Goal: Navigation & Orientation: Find specific page/section

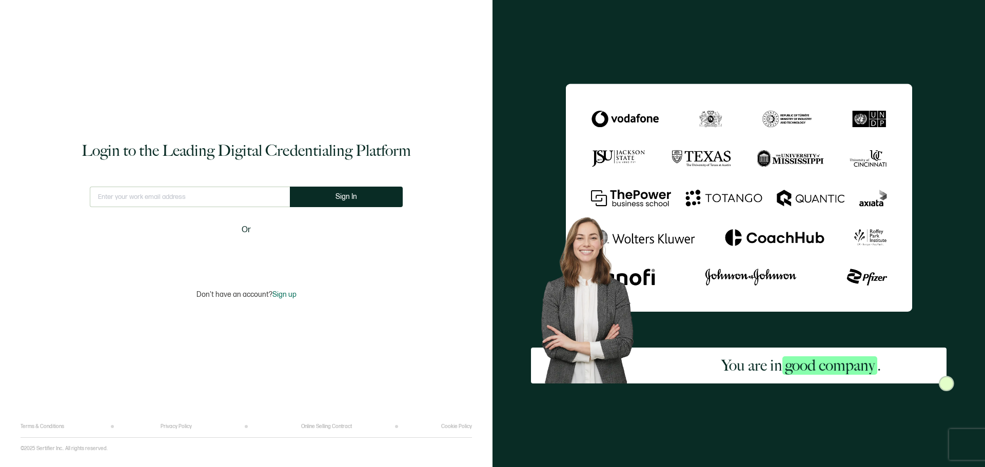
click at [170, 197] on input "text" at bounding box center [190, 197] width 200 height 21
type input "[PERSON_NAME][EMAIL_ADDRESS][PERSON_NAME][DOMAIN_NAME]"
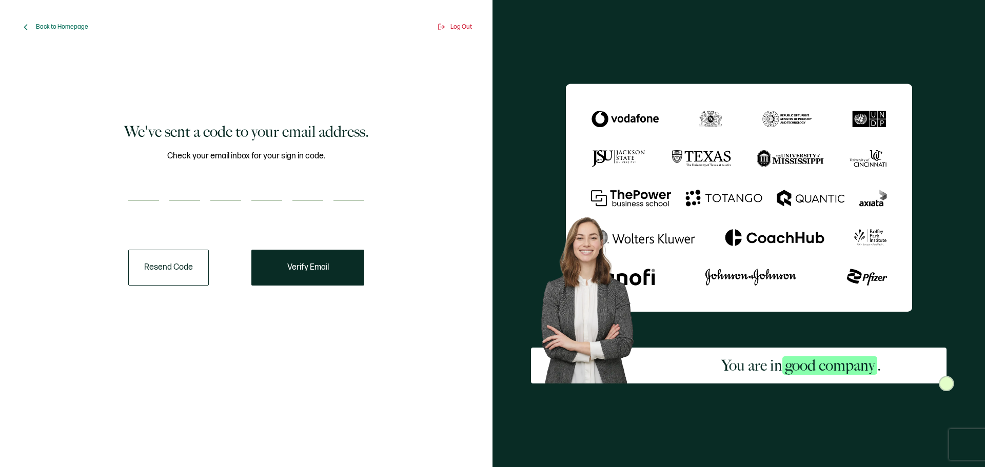
click at [145, 189] on input "number" at bounding box center [143, 191] width 31 height 21
paste input "6"
type input "6"
type input "7"
type input "0"
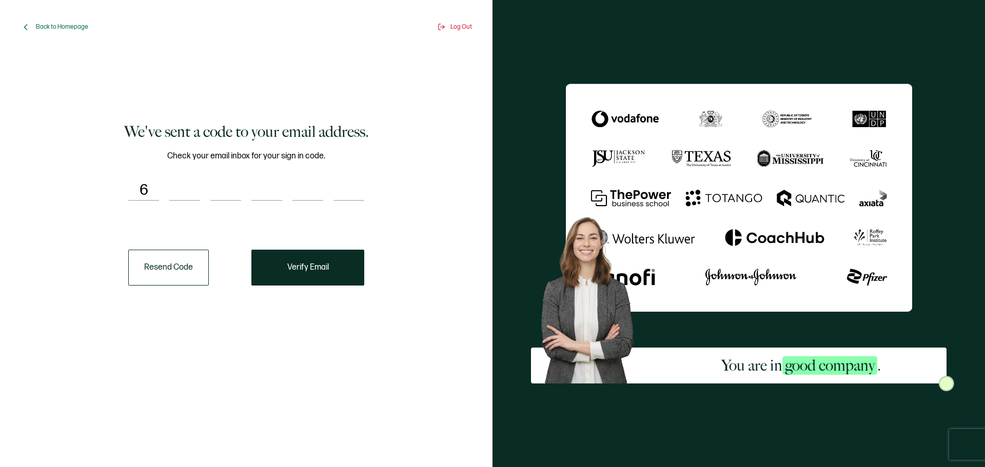
type input "6"
type input "3"
type input "6"
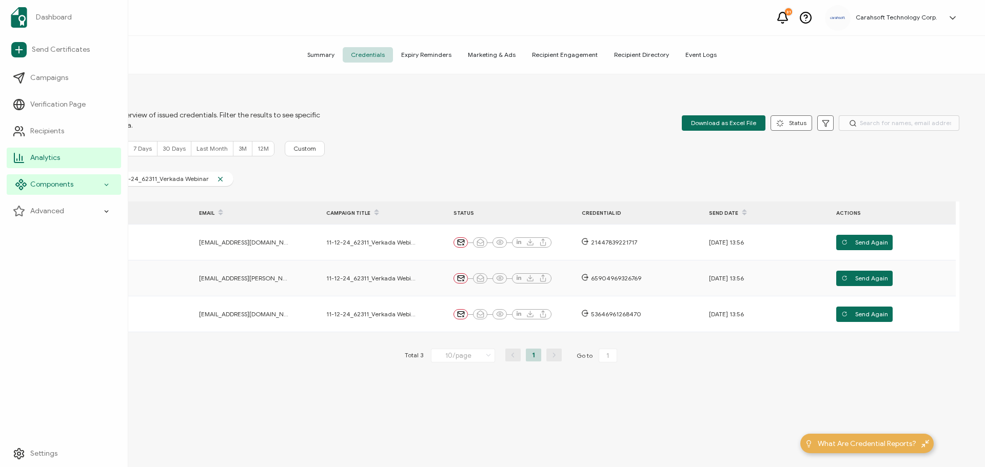
click at [46, 184] on span "Components" at bounding box center [51, 185] width 43 height 10
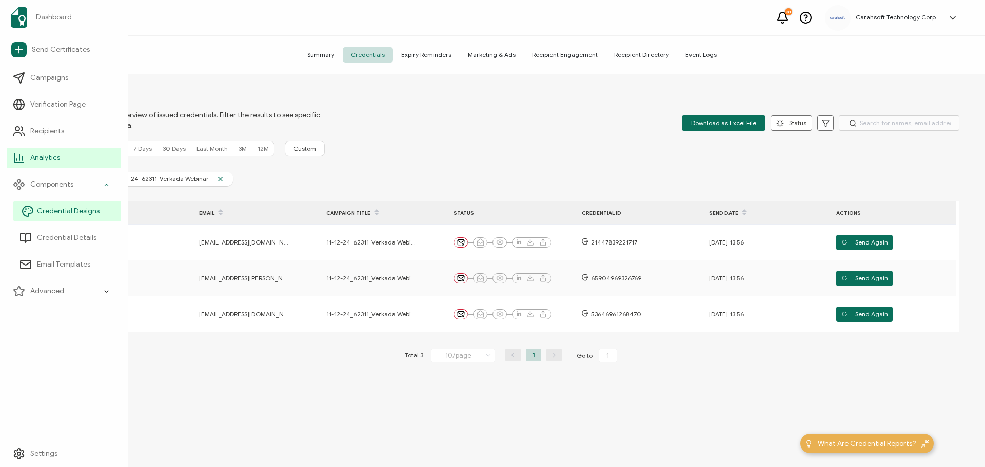
click at [56, 215] on span "Credential Designs" at bounding box center [68, 211] width 63 height 10
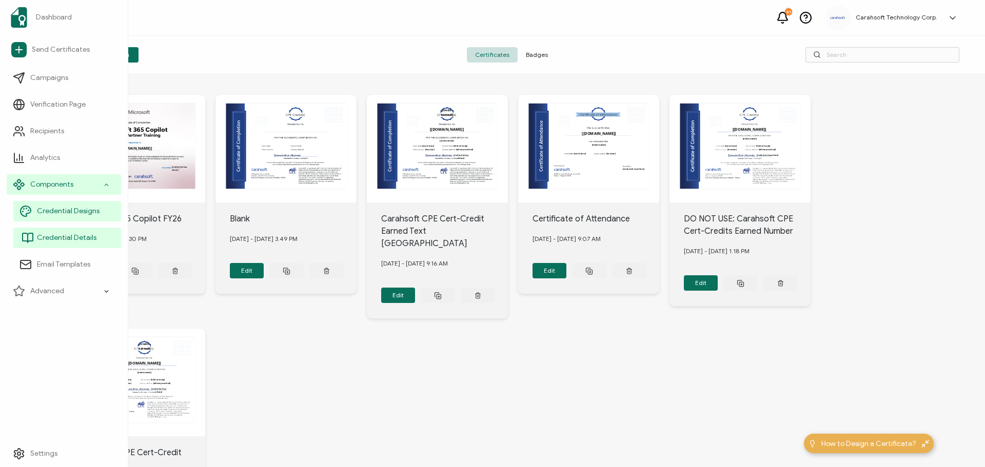
click at [57, 235] on span "Credential Details" at bounding box center [67, 238] width 60 height 10
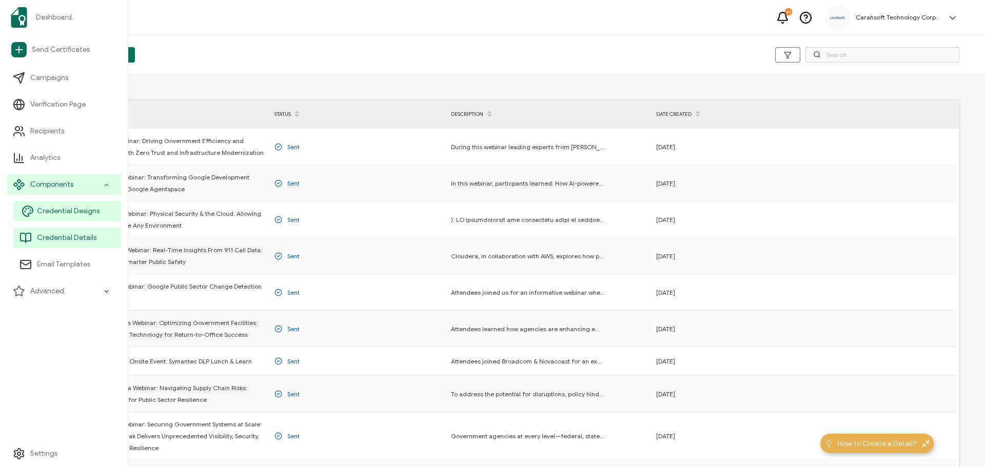
click at [63, 216] on link "Credential Designs" at bounding box center [67, 211] width 108 height 21
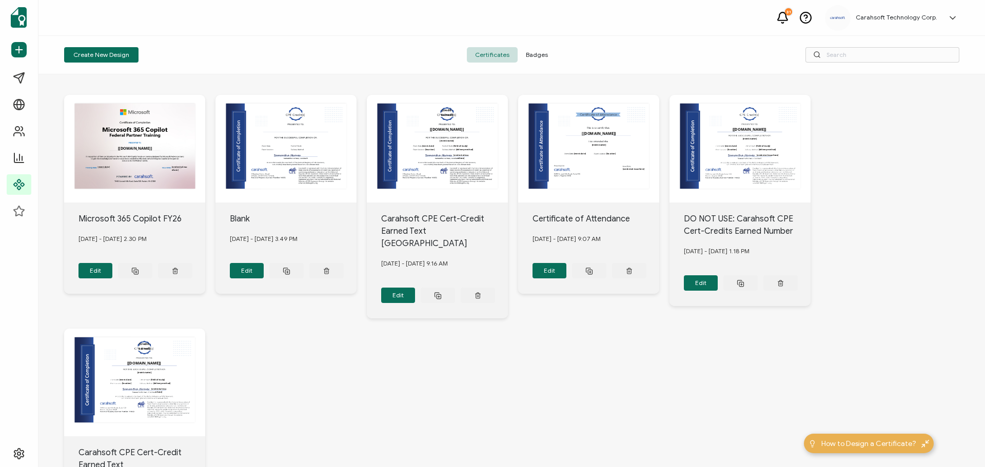
click at [544, 55] on span "Badges" at bounding box center [537, 54] width 38 height 15
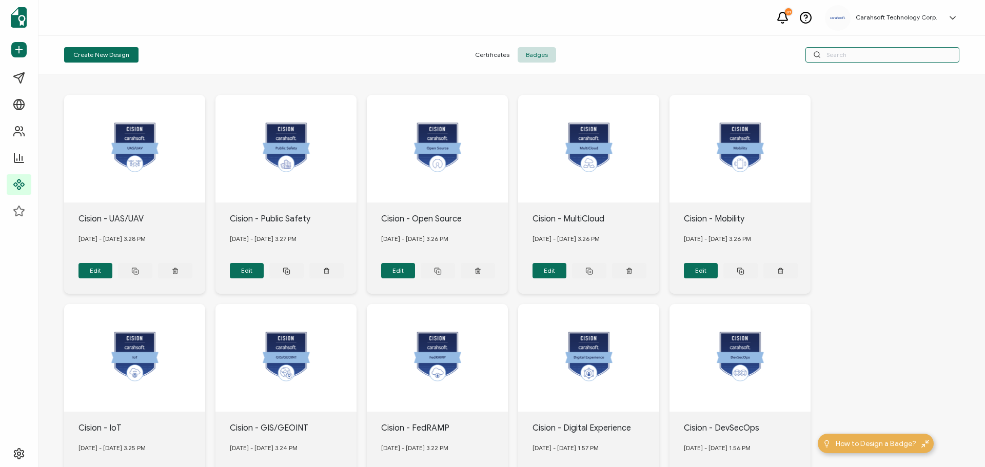
click at [881, 51] on input "text" at bounding box center [882, 54] width 154 height 15
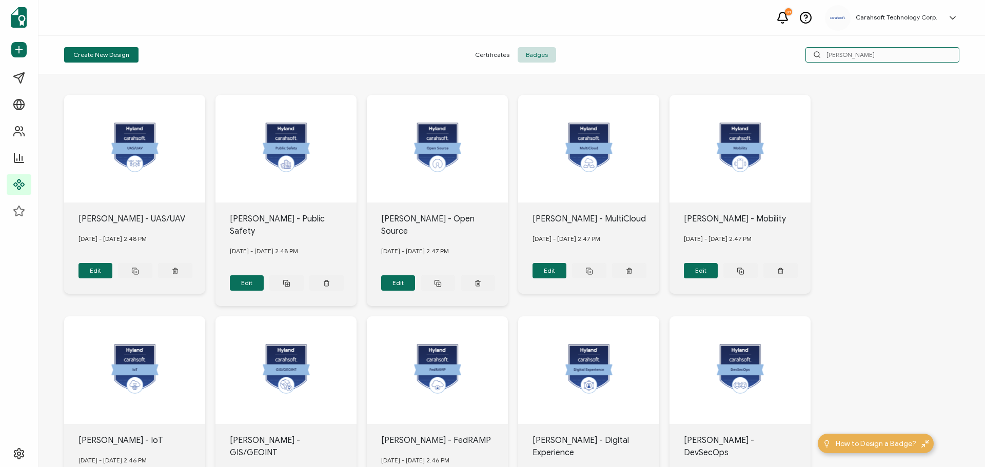
type input "[PERSON_NAME]"
